Goal: Task Accomplishment & Management: Use online tool/utility

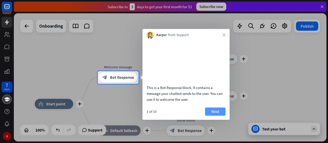
click at [217, 116] on button "Next" at bounding box center [215, 112] width 21 height 8
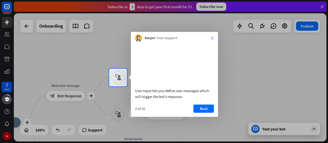
click at [212, 38] on icon "close" at bounding box center [212, 38] width 3 height 3
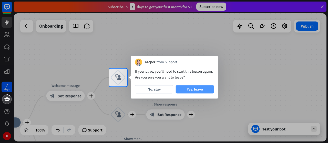
click at [187, 89] on button "Yes, leave" at bounding box center [195, 89] width 38 height 8
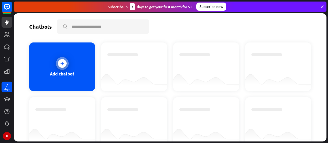
click at [50, 58] on div "Add chatbot" at bounding box center [62, 67] width 66 height 49
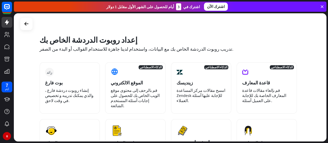
scroll to position [5, 0]
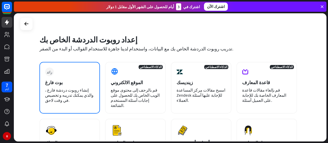
click at [52, 86] on div "زائد بوت فارغ إنشاء روبوت دردشة فارغ ، والذي يمكنك تدريبه و تخصيص في وقت لاحق." at bounding box center [69, 88] width 60 height 52
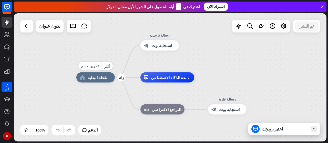
click at [94, 80] on span "نقطة البداية" at bounding box center [97, 77] width 19 height 5
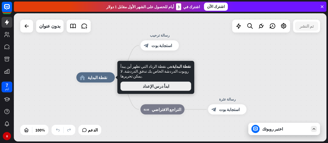
click at [148, 83] on button "ابدأ درس الإعداد" at bounding box center [155, 86] width 71 height 9
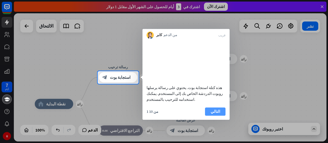
click at [211, 116] on button "التالي" at bounding box center [215, 112] width 21 height 8
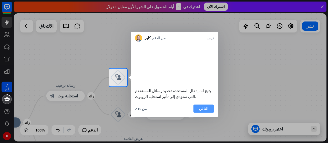
click at [208, 113] on button "التالي" at bounding box center [204, 109] width 21 height 8
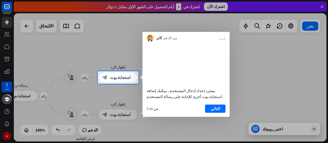
click at [208, 113] on button "التالي" at bounding box center [215, 109] width 21 height 8
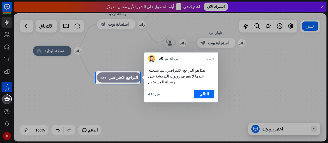
click at [208, 90] on div "هذا هو التراجع الافتراضي. يتم تشغيله عندما لا يتعرف روبوت الدردشة على رسالة الم…" at bounding box center [181, 82] width 74 height 40
click at [207, 90] on button "التالي" at bounding box center [204, 94] width 21 height 8
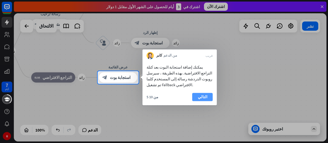
click at [202, 94] on button "التالي" at bounding box center [202, 97] width 21 height 8
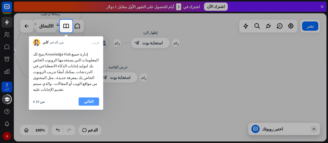
click at [89, 103] on button "التالي" at bounding box center [89, 102] width 21 height 8
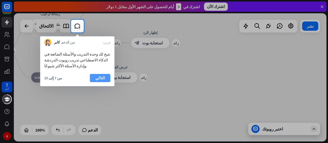
click at [100, 77] on button "التالي" at bounding box center [100, 78] width 21 height 8
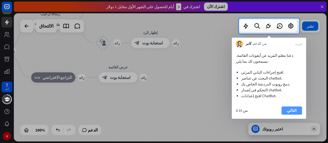
click at [295, 113] on button "التالي" at bounding box center [292, 111] width 21 height 8
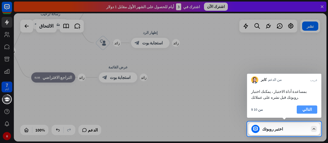
click at [312, 109] on button "التالي" at bounding box center [307, 110] width 21 height 8
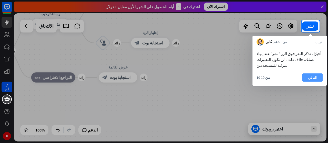
click at [307, 79] on button "التالي" at bounding box center [312, 78] width 21 height 8
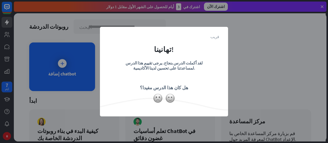
click at [219, 38] on icon "قريب" at bounding box center [214, 37] width 9 height 4
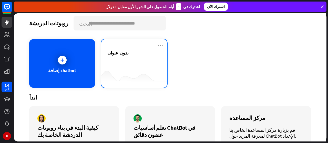
scroll to position [1, 0]
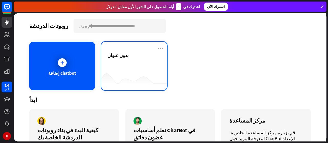
click at [126, 75] on div at bounding box center [134, 80] width 66 height 20
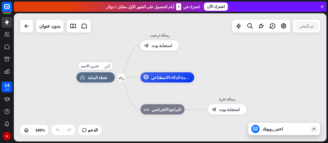
click at [100, 81] on div "home_2 نقطة البداية" at bounding box center [95, 78] width 38 height 10
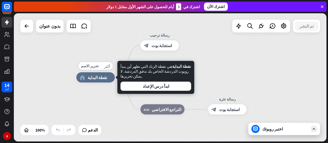
click at [100, 81] on div "home_2 نقطة البداية" at bounding box center [95, 78] width 38 height 10
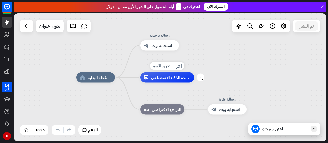
click at [177, 80] on span "مساعدة الذكاء الاصطناعي" at bounding box center [171, 77] width 40 height 5
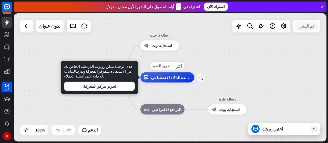
click at [177, 80] on span "مساعدة الذكاء الاصطناعي" at bounding box center [171, 77] width 40 height 5
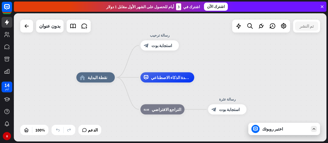
click at [30, 32] on div at bounding box center [26, 26] width 13 height 13
click at [26, 29] on icon at bounding box center [27, 26] width 6 height 6
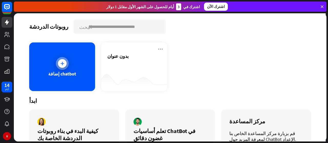
scroll to position [30, 0]
click at [48, 66] on div "إضافة chatbot" at bounding box center [62, 67] width 66 height 49
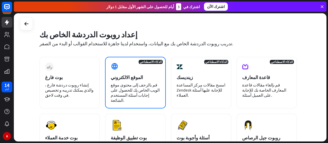
scroll to position [8, 0]
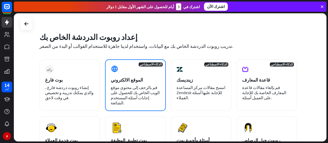
click at [129, 63] on div "الذكاء الاصطناعي الموقع الالكتروني قم بالزحف إلى محتوى موقع الويب الخاص بك للحص…" at bounding box center [135, 85] width 60 height 52
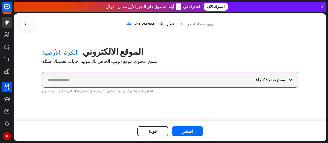
paste input "**********"
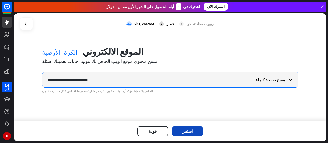
type input "**********"
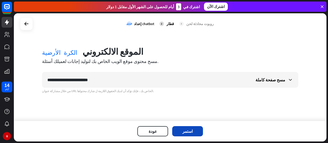
click at [187, 133] on button "استمر" at bounding box center [187, 131] width 31 height 10
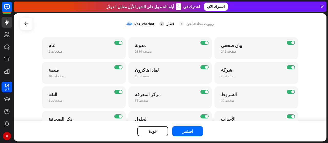
scroll to position [45, 0]
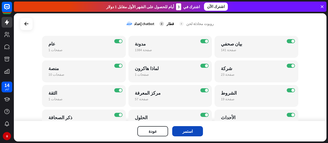
click at [180, 129] on button "استمر" at bounding box center [187, 131] width 31 height 10
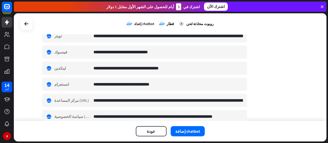
scroll to position [254, 0]
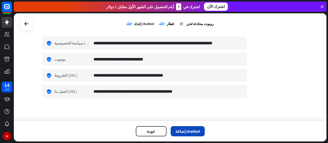
click at [183, 131] on button "إضافة chatbot" at bounding box center [188, 131] width 34 height 10
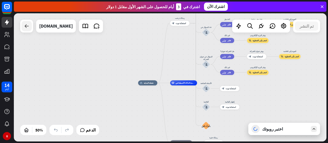
click at [28, 30] on div at bounding box center [27, 26] width 10 height 10
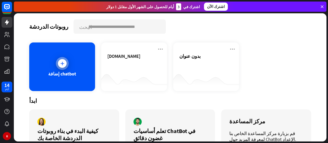
click at [69, 69] on div "إضافة chatbot" at bounding box center [62, 67] width 66 height 49
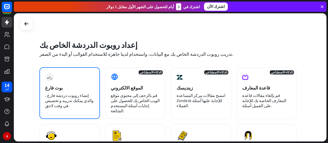
click at [96, 109] on div "زائد بوت فارغ إنشاء روبوت دردشة فارغ ، والذي يمكنك تدريبه و تخصيص في وقت لاحق." at bounding box center [69, 93] width 60 height 52
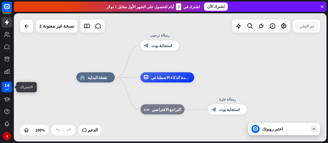
click at [7, 85] on div "14" at bounding box center [6, 85] width 5 height 5
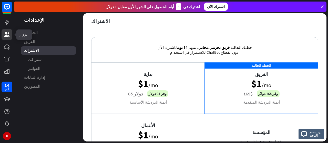
click at [9, 33] on icon at bounding box center [7, 35] width 6 height 6
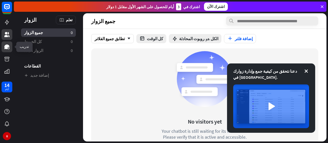
click at [9, 44] on icon at bounding box center [7, 47] width 6 height 6
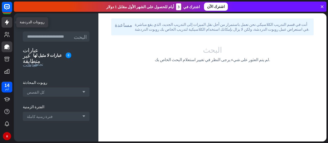
click at [3, 25] on link at bounding box center [7, 22] width 11 height 11
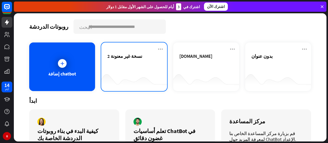
click at [120, 82] on div at bounding box center [134, 81] width 66 height 20
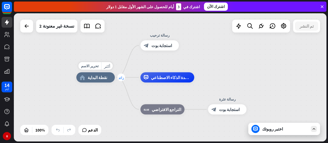
click at [119, 79] on icon "زائد" at bounding box center [121, 78] width 6 height 4
